Goal: Information Seeking & Learning: Learn about a topic

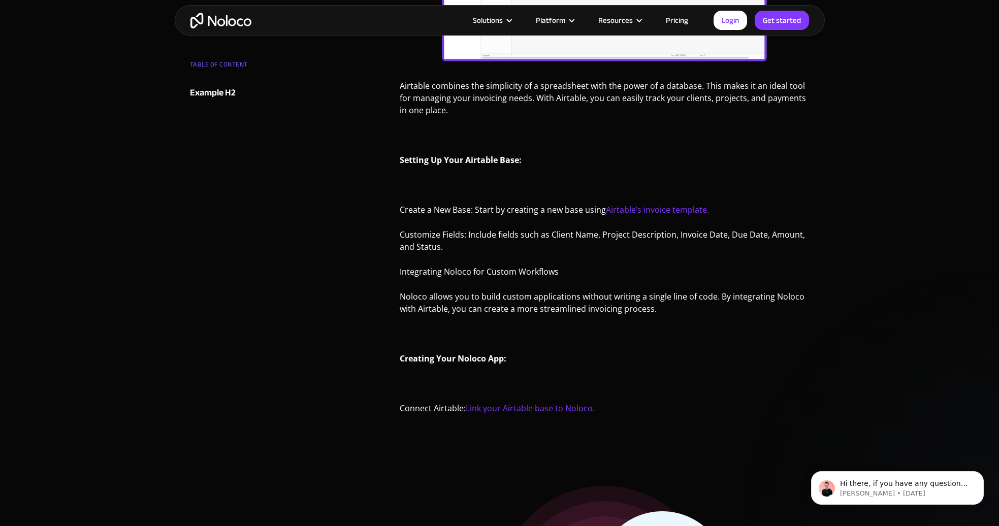
scroll to position [732, 0]
click at [688, 208] on link "Airtable’s invoice template." at bounding box center [657, 208] width 103 height 11
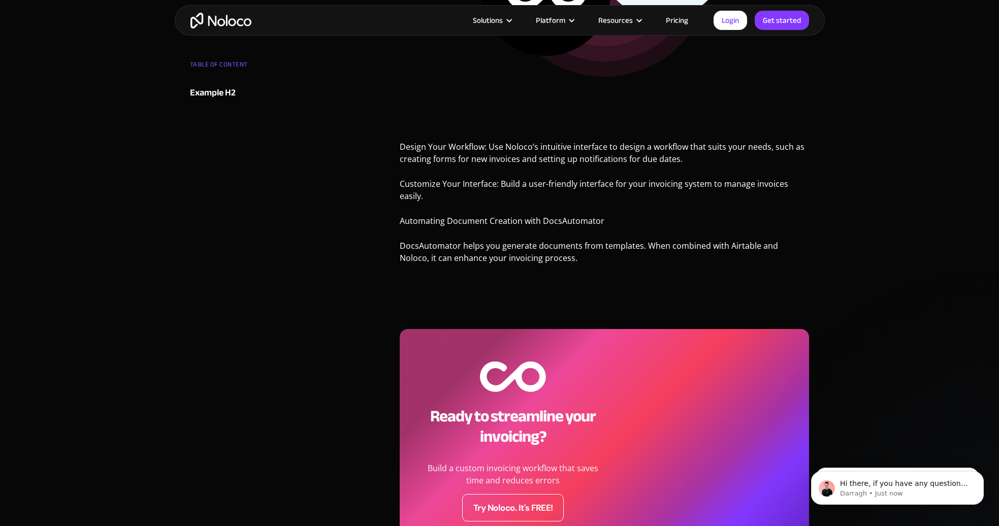
scroll to position [1352, 0]
drag, startPoint x: 582, startPoint y: 209, endPoint x: 542, endPoint y: 212, distance: 40.7
click at [542, 215] on p "Automating Document Creation with DocsAutomator" at bounding box center [605, 225] width 410 height 20
